Goal: Communication & Community: Connect with others

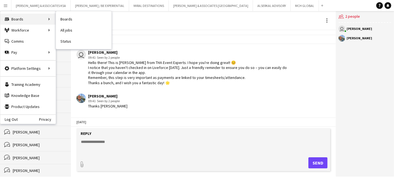
scroll to position [197, 0]
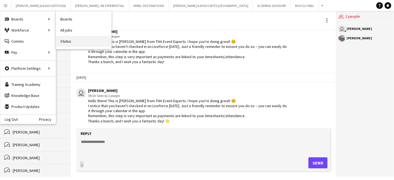
click at [64, 40] on link "Status" at bounding box center [83, 41] width 55 height 11
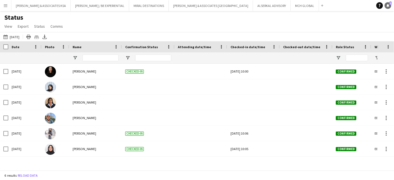
click at [387, 6] on icon at bounding box center [388, 5] width 3 height 3
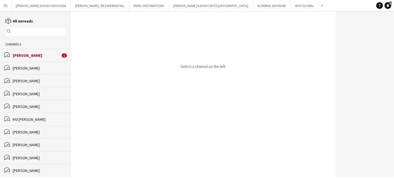
click at [40, 53] on div "[PERSON_NAME]" at bounding box center [37, 55] width 48 height 5
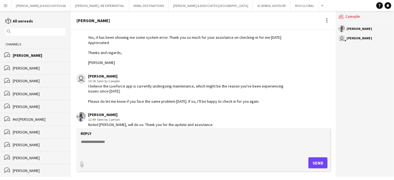
scroll to position [104, 0]
